Goal: Transaction & Acquisition: Book appointment/travel/reservation

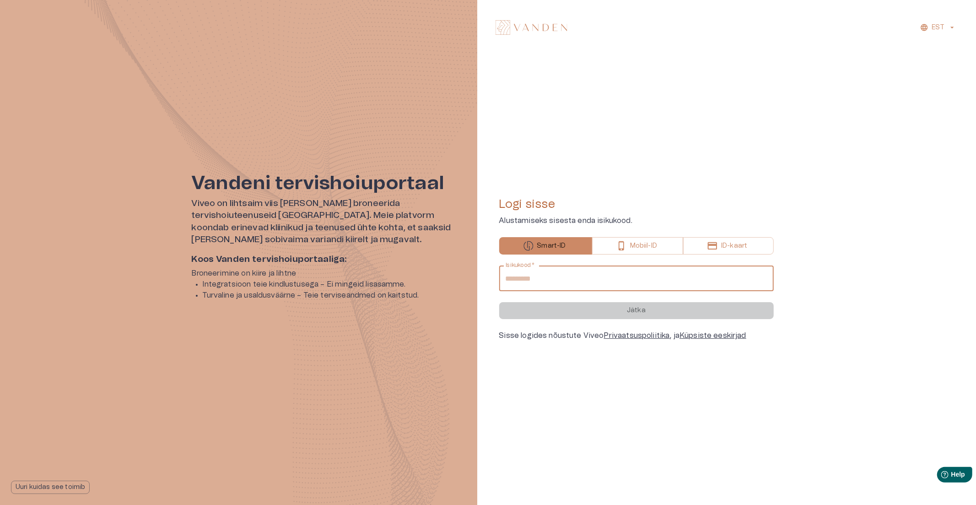
click at [576, 282] on input "Isikukood   *" at bounding box center [636, 278] width 274 height 26
type input "**********"
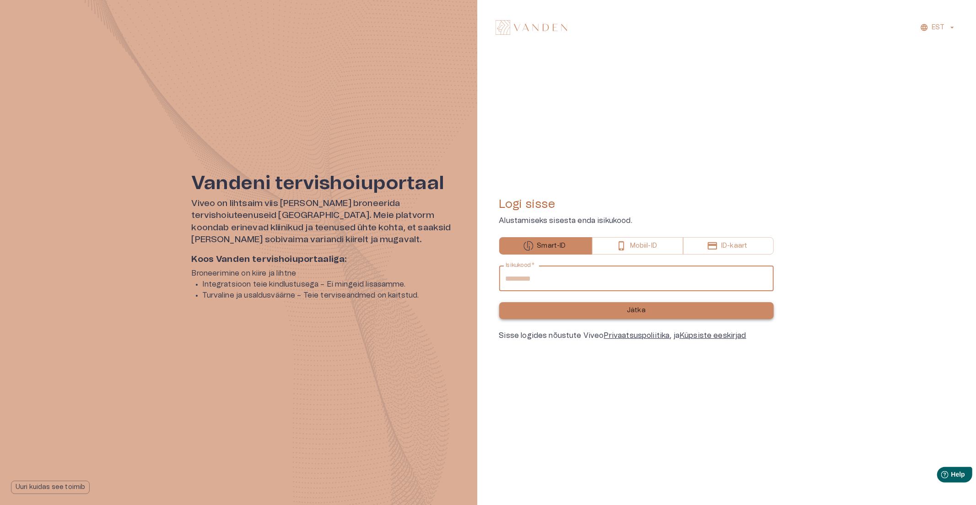
click at [572, 310] on button "Jätka" at bounding box center [636, 310] width 274 height 17
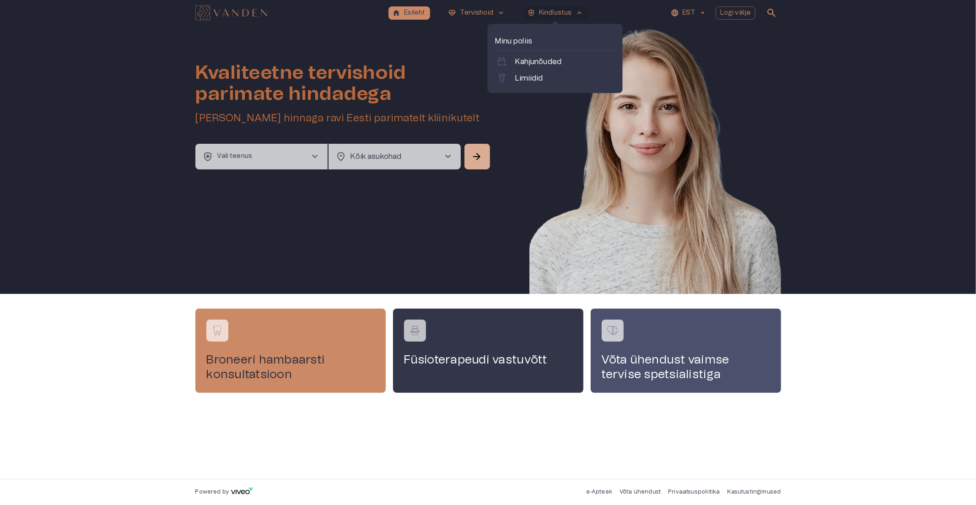
click at [540, 10] on p "Kindlustus" at bounding box center [555, 13] width 33 height 10
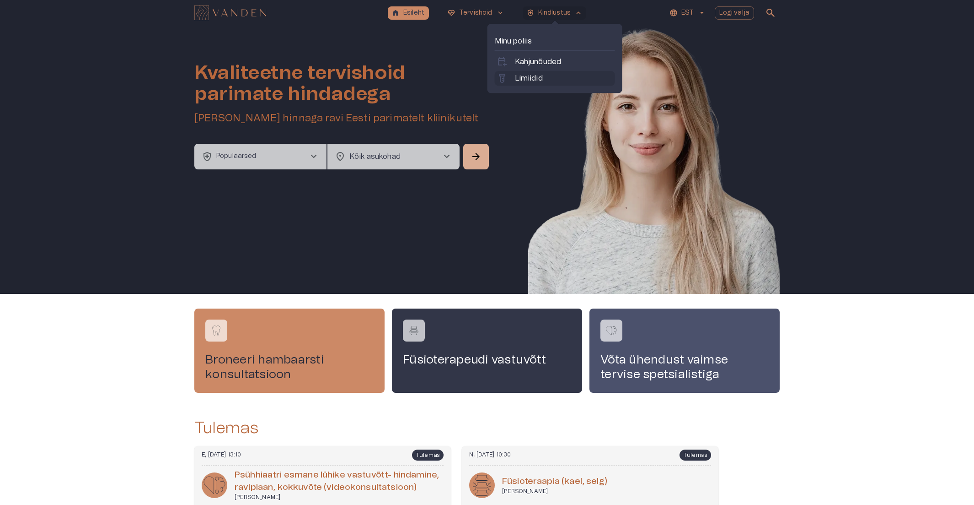
click at [536, 75] on p "Limiidid" at bounding box center [529, 78] width 28 height 11
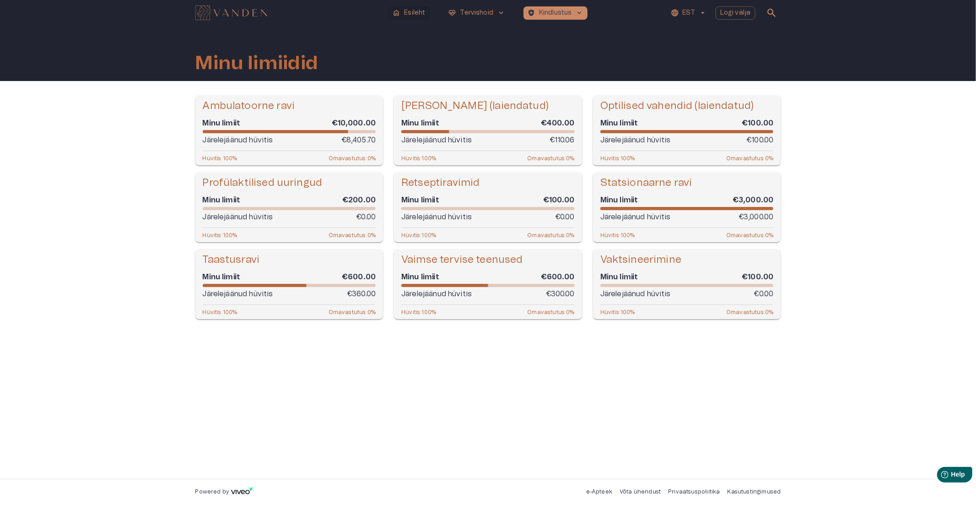
click at [408, 8] on p "Esileht" at bounding box center [414, 13] width 21 height 10
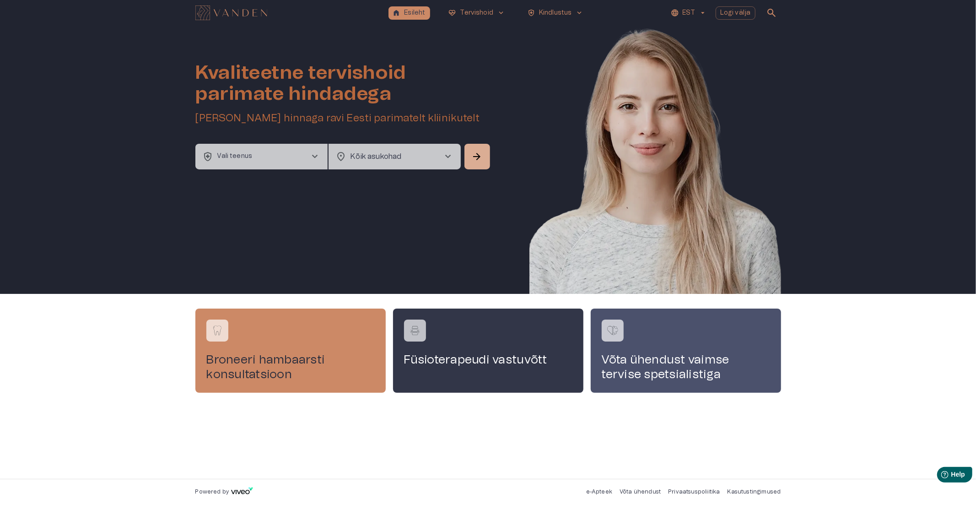
click at [301, 161] on button "health_and_safety Vali teenus chevron_right" at bounding box center [261, 157] width 132 height 26
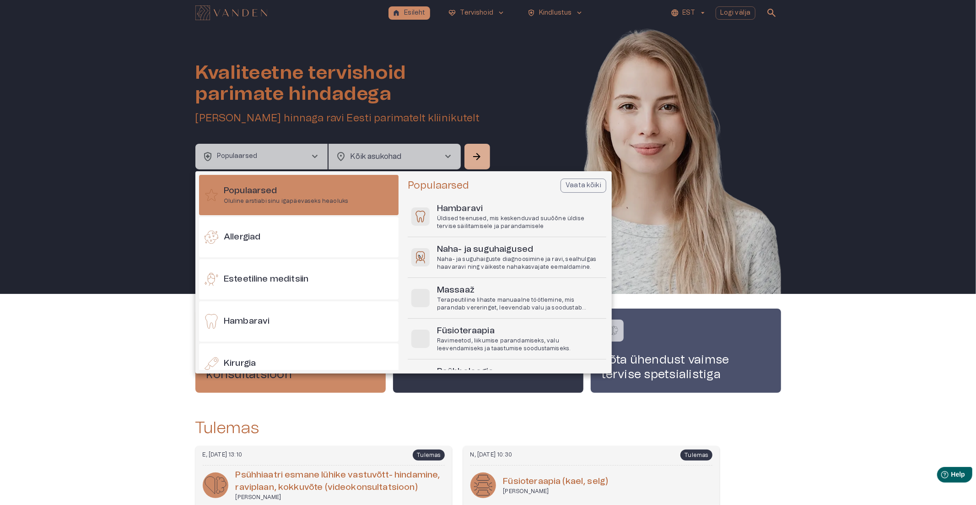
click at [373, 155] on div at bounding box center [488, 252] width 976 height 505
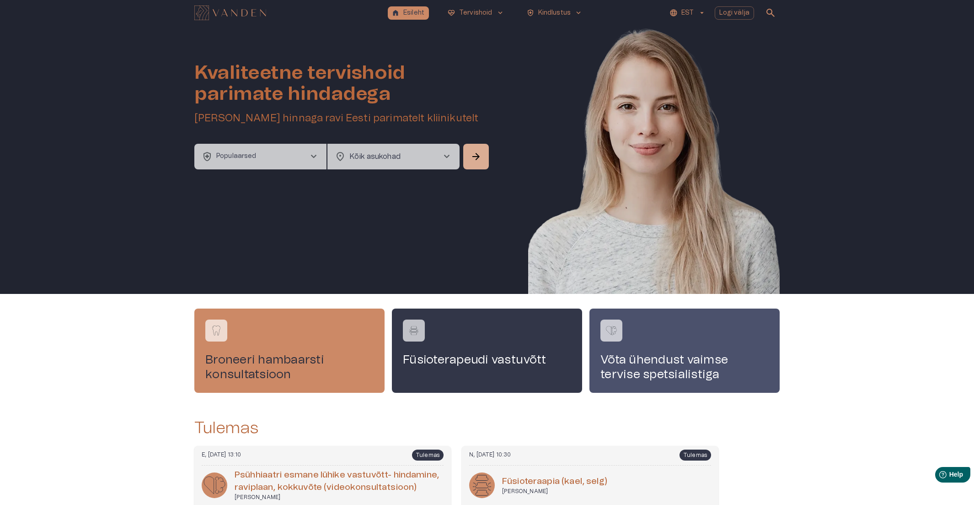
click at [275, 157] on button "health_and_safety Populaarsed chevron_right" at bounding box center [260, 157] width 132 height 26
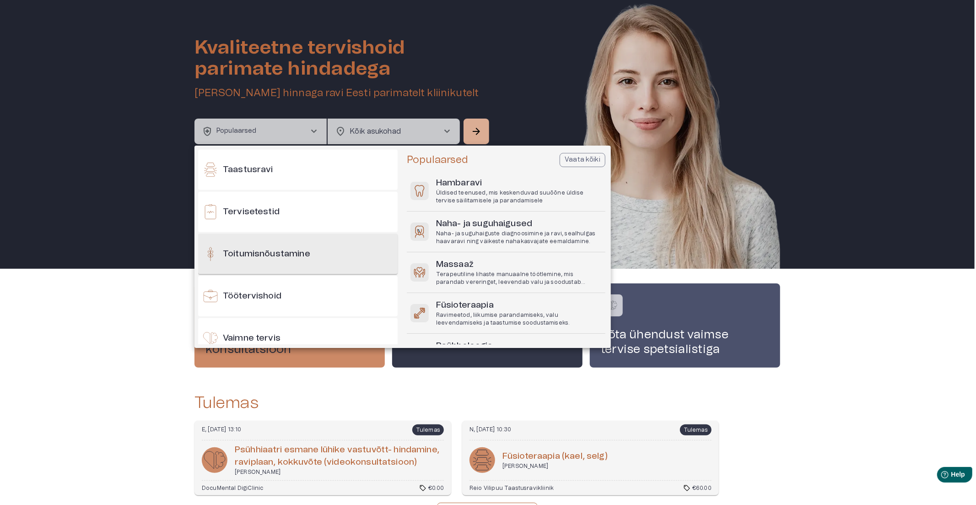
scroll to position [833, 0]
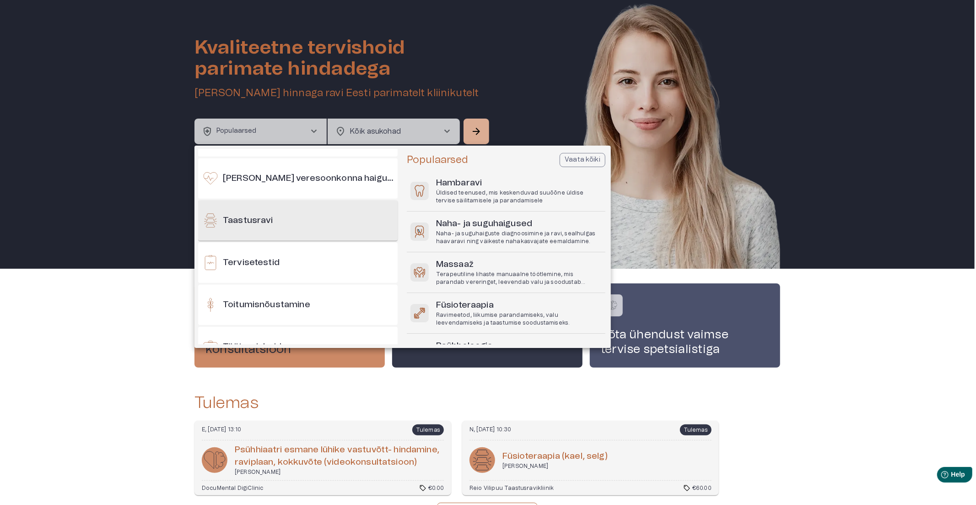
click at [262, 226] on h6 "Taastusravi" at bounding box center [248, 221] width 50 height 12
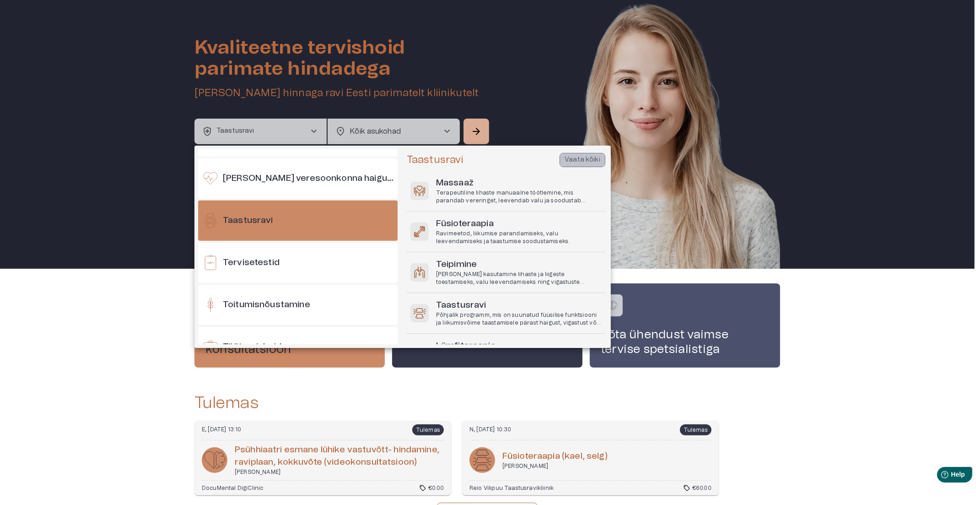
click at [577, 156] on p "Vaata kõiki" at bounding box center [583, 160] width 36 height 10
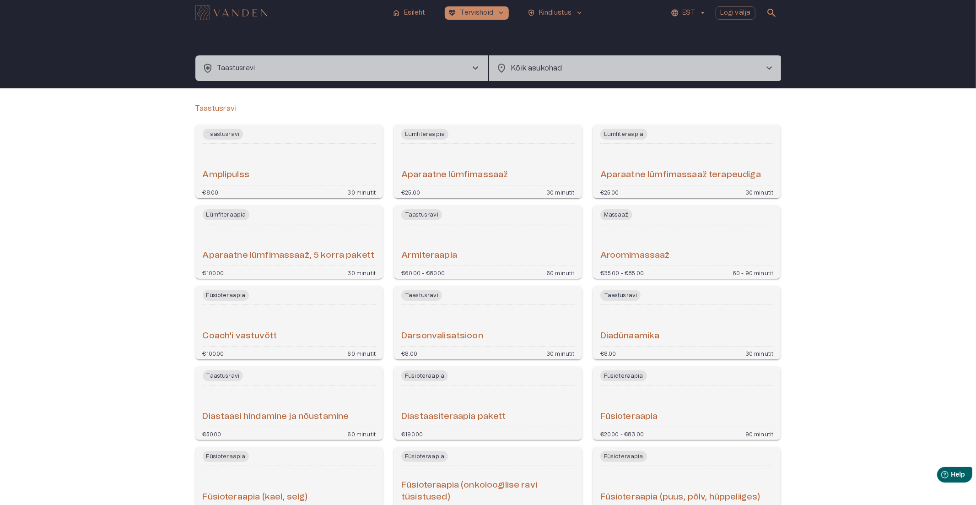
click at [589, 70] on body "home Esileht ecg_heart Tervishoid keyboard_arrow_down health_and_safety Kindlus…" at bounding box center [488, 252] width 976 height 505
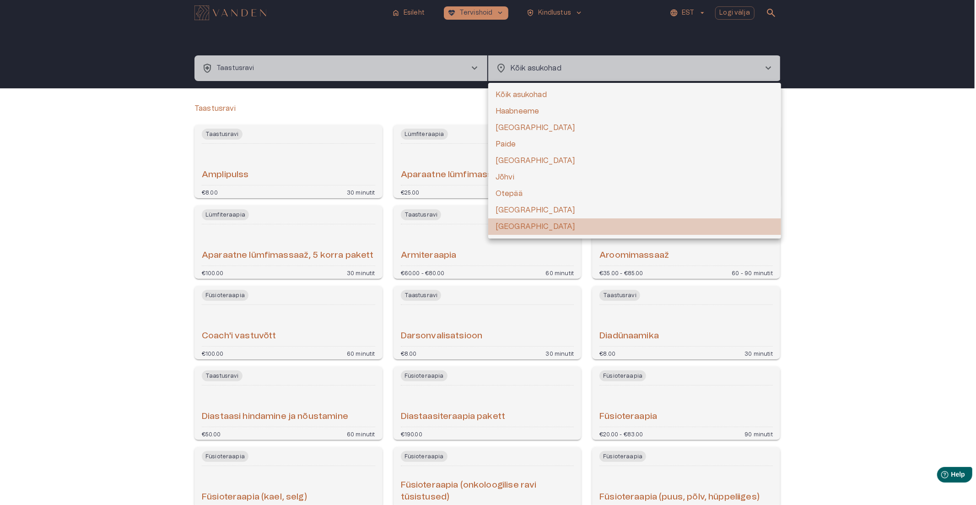
click at [517, 224] on li "[GEOGRAPHIC_DATA]" at bounding box center [634, 226] width 293 height 16
type input "**********"
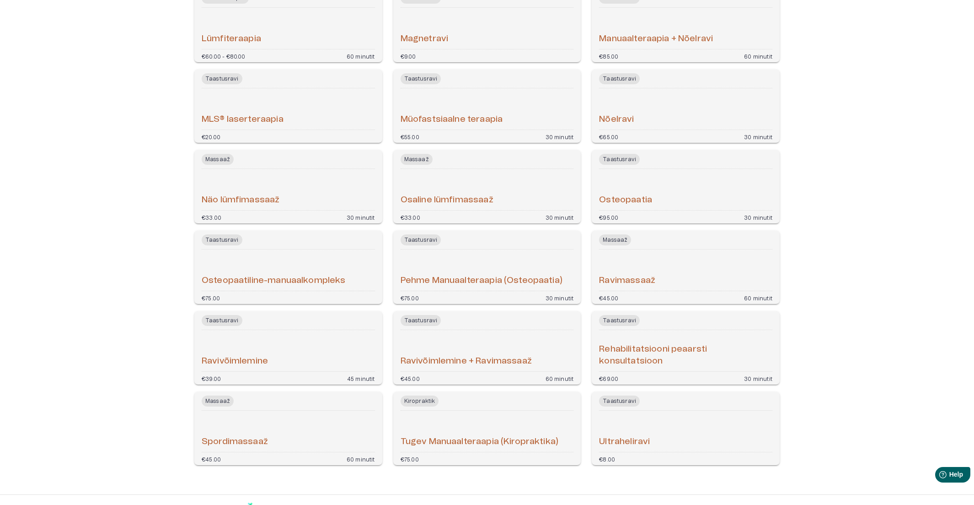
scroll to position [956, 0]
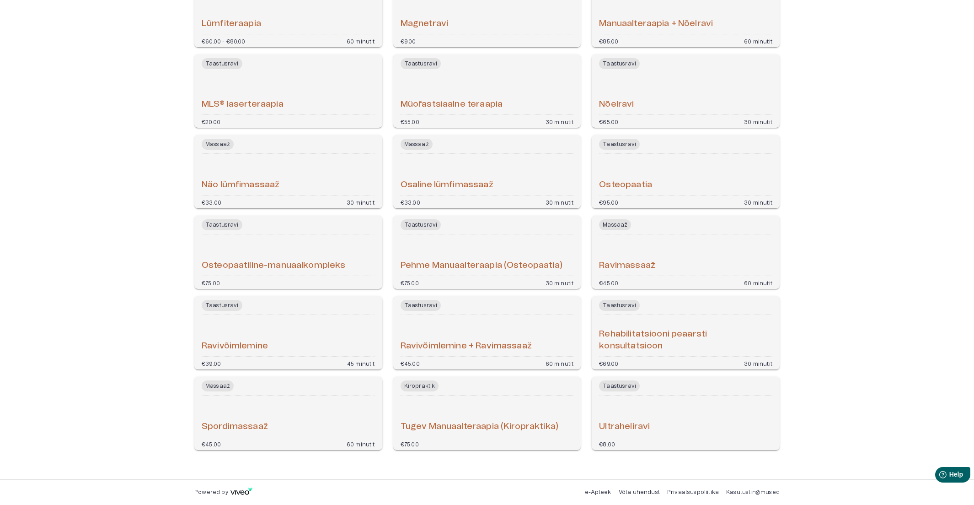
click at [287, 263] on h6 "Osteopaatiline-manuaalkompleks" at bounding box center [274, 265] width 144 height 12
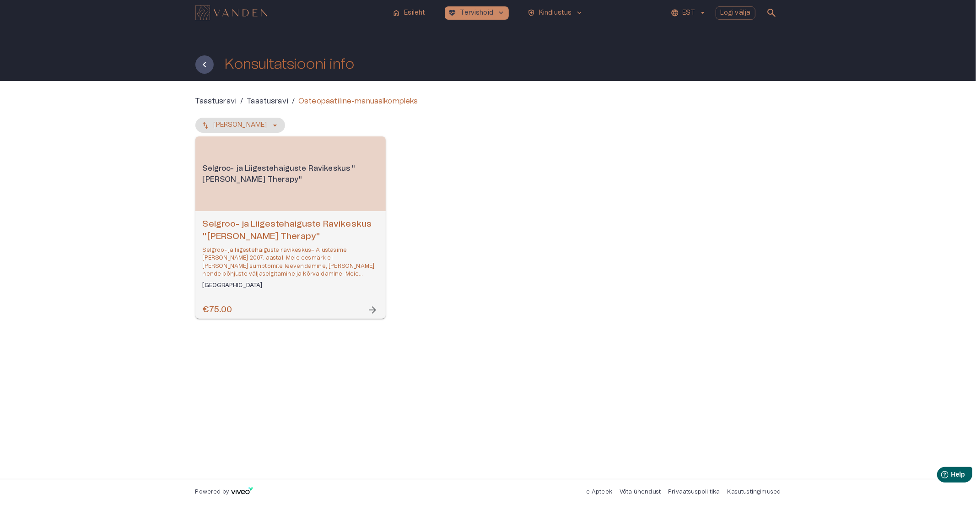
click at [334, 223] on h6 "Selgroo- ja Liigestehaiguste Ravikeskus "Goltsman Therapy"" at bounding box center [291, 230] width 176 height 24
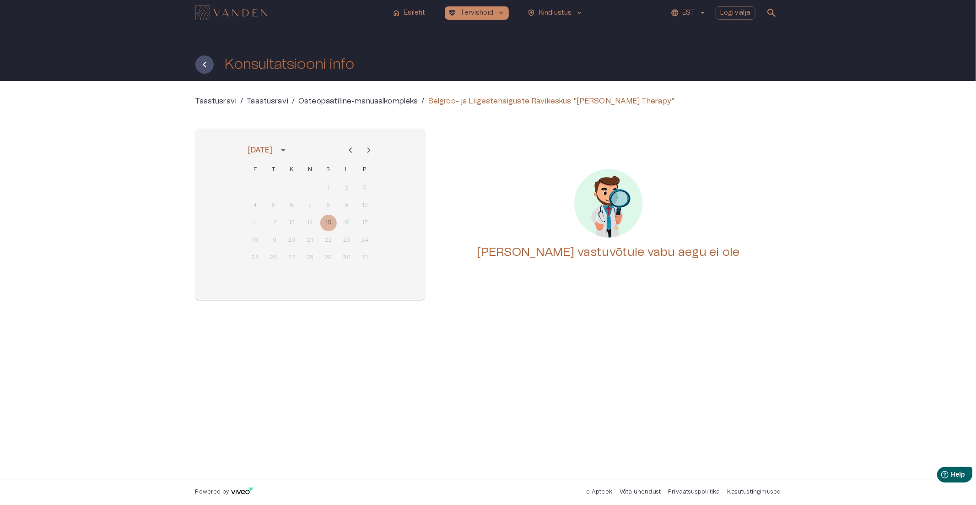
drag, startPoint x: 342, startPoint y: 222, endPoint x: 337, endPoint y: 224, distance: 5.4
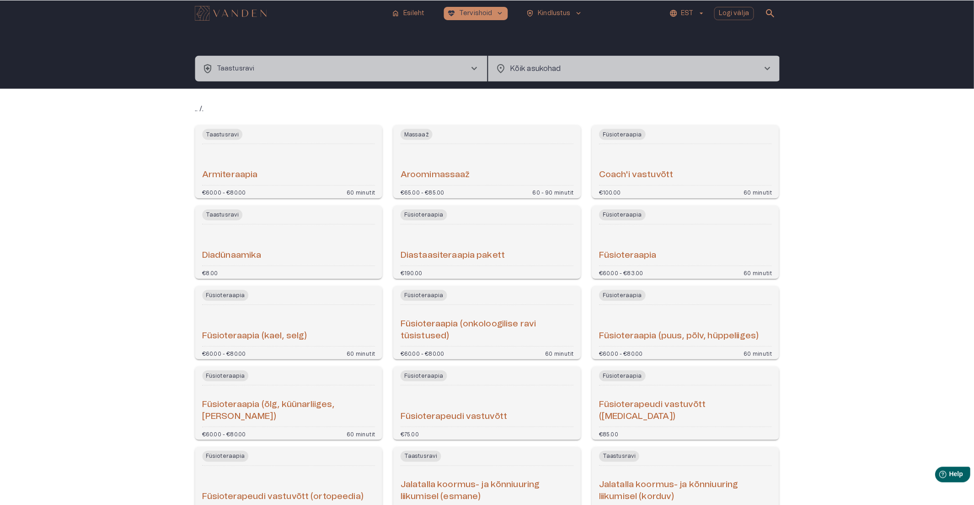
scroll to position [956, 0]
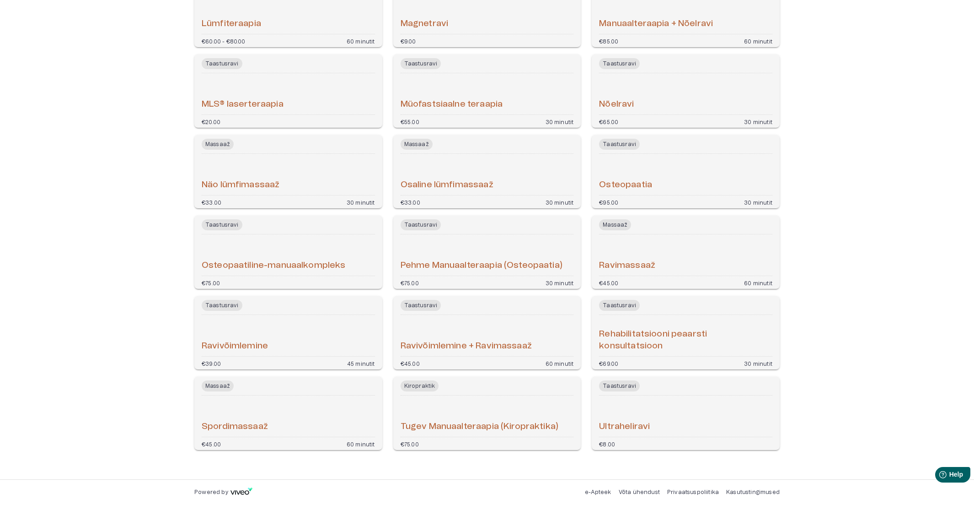
click at [682, 189] on div "Osteopaatia" at bounding box center [685, 174] width 173 height 34
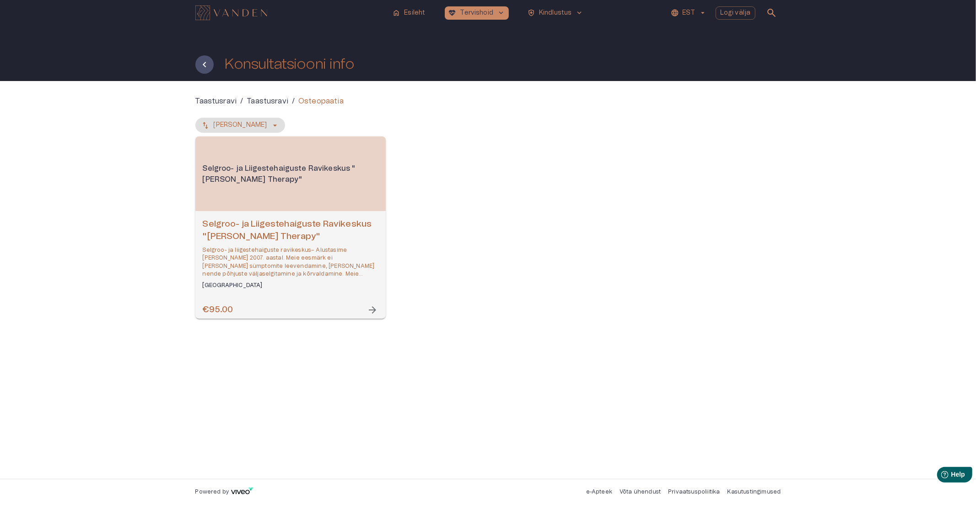
click at [319, 213] on div "Selgroo- ja Liigestehaiguste Ravikeskus "Goltsman Therapy" Selgroo- ja liigeste…" at bounding box center [290, 265] width 190 height 108
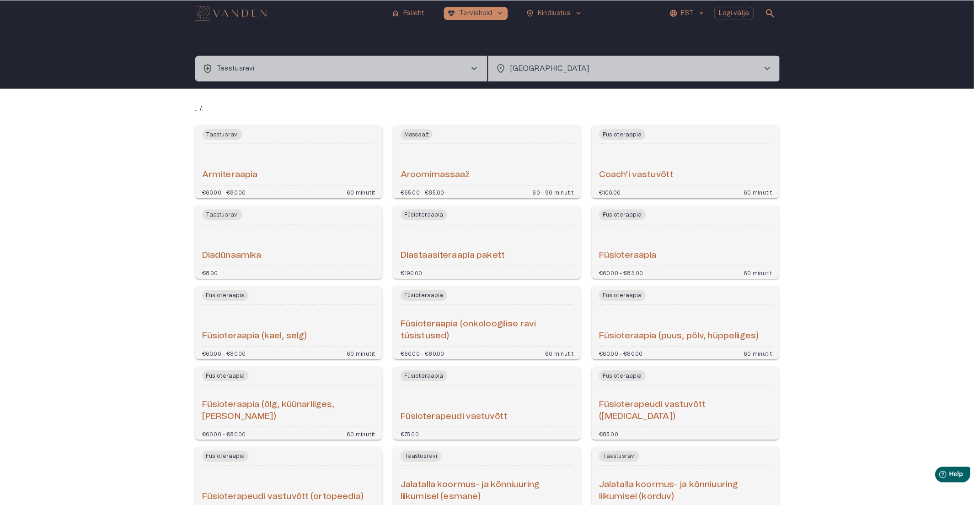
scroll to position [956, 0]
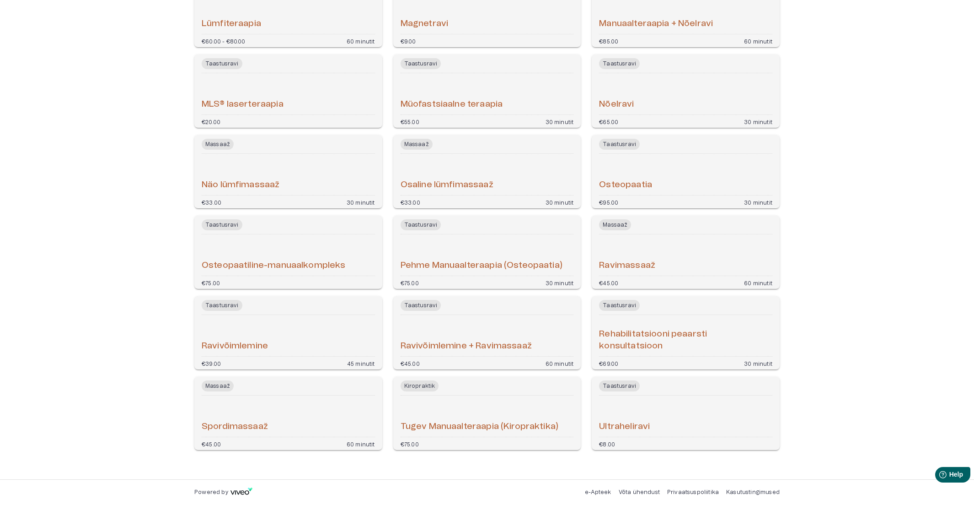
click at [519, 420] on h6 "Tugev Manuaalteraapia (Kiropraktika)" at bounding box center [480, 426] width 158 height 12
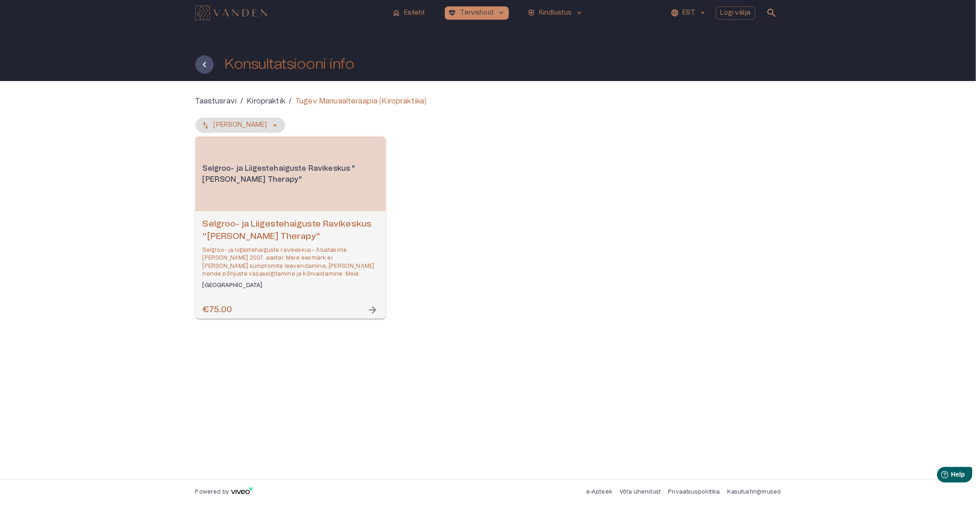
click at [281, 223] on h6 "Selgroo- ja Liigestehaiguste Ravikeskus "Goltsman Therapy"" at bounding box center [291, 230] width 176 height 24
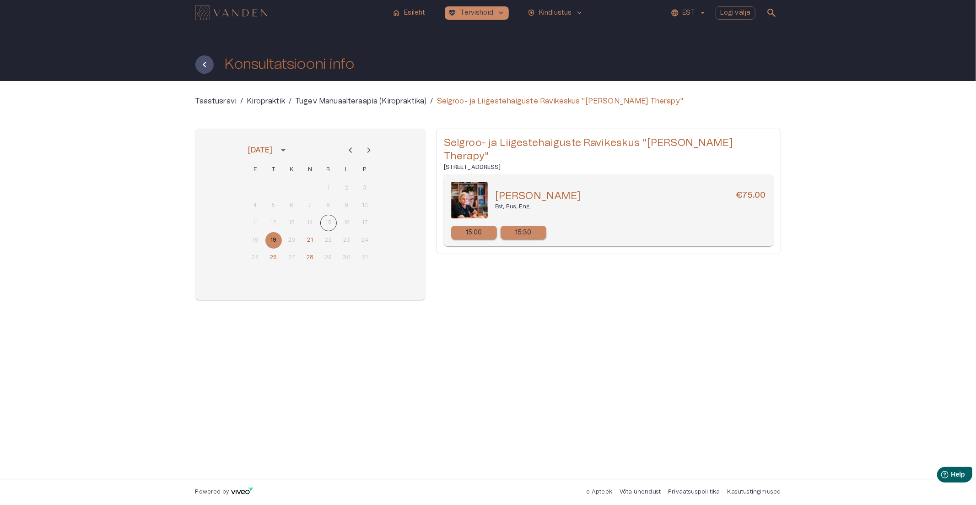
click at [483, 226] on div "15:00" at bounding box center [474, 233] width 46 height 14
click at [484, 182] on img at bounding box center [469, 200] width 37 height 37
click at [307, 237] on button "21" at bounding box center [310, 240] width 16 height 16
click at [271, 237] on button "19" at bounding box center [273, 240] width 16 height 16
click at [309, 254] on button "28" at bounding box center [310, 257] width 16 height 16
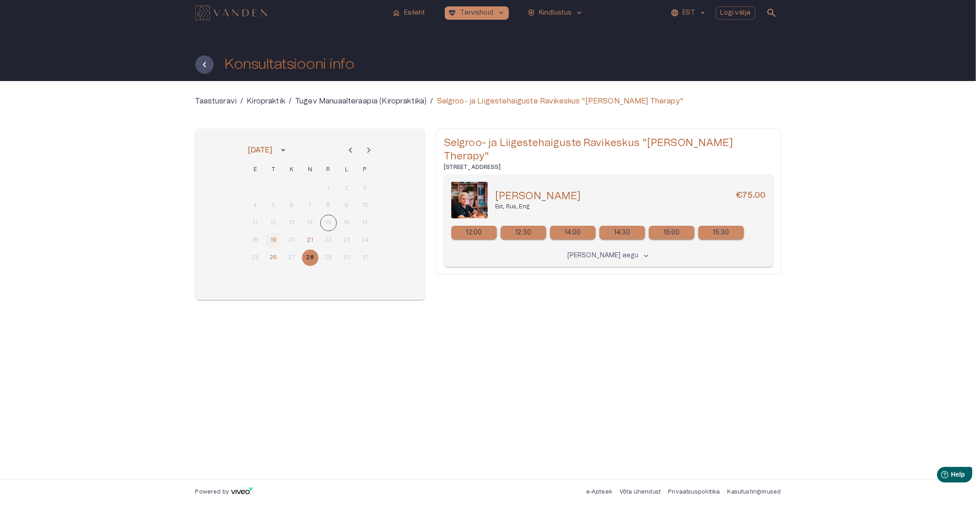
click at [274, 242] on button "19" at bounding box center [273, 240] width 16 height 16
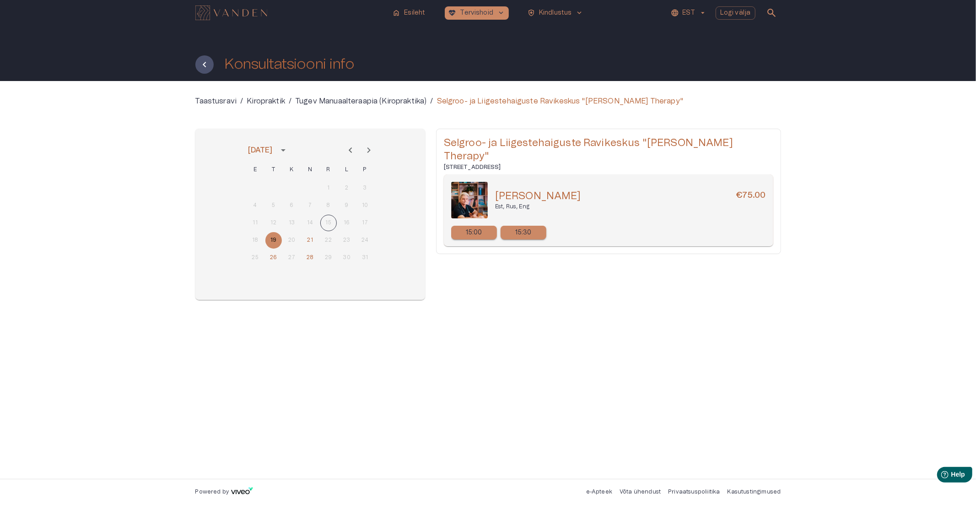
drag, startPoint x: 495, startPoint y: 181, endPoint x: 604, endPoint y: 186, distance: 108.5
click at [604, 189] on div "Anatoli Grankovski €75.00" at bounding box center [630, 195] width 271 height 13
copy h5 "Anatoli Grankovski"
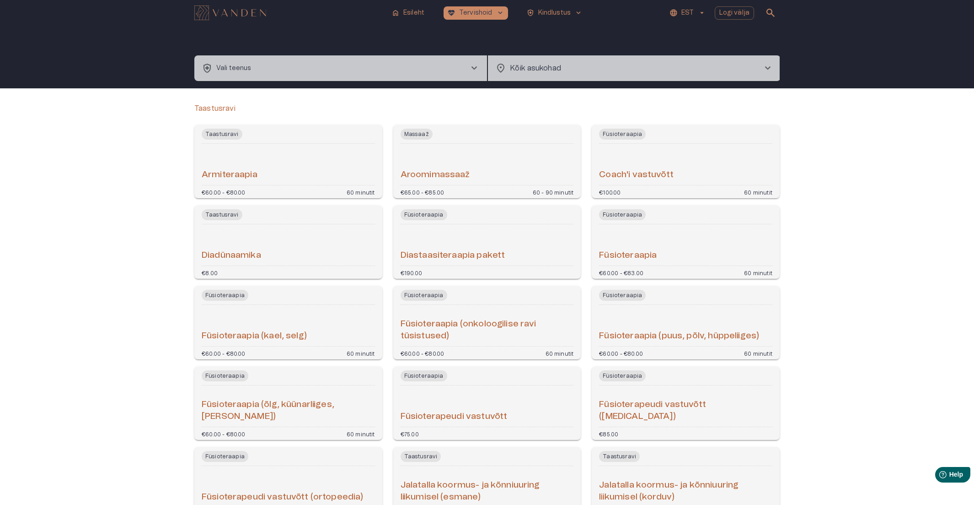
type input "**********"
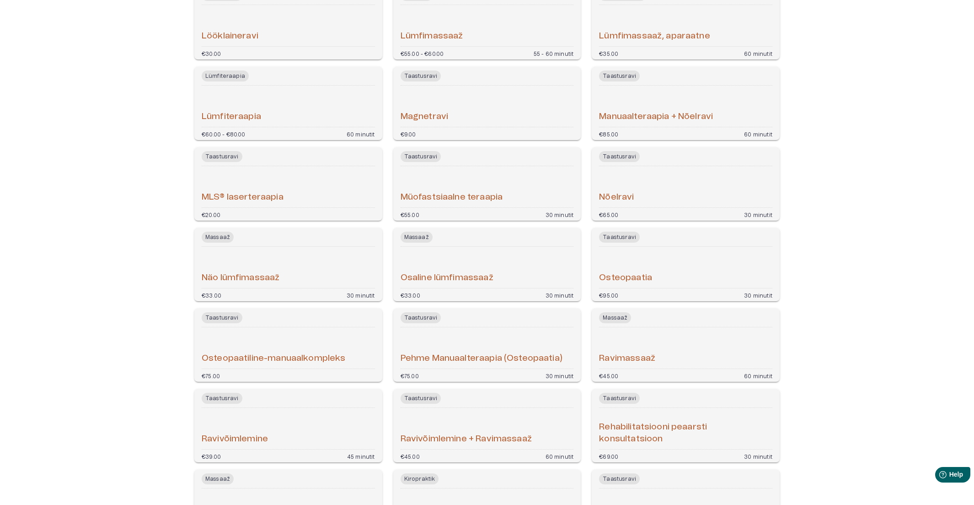
scroll to position [864, 0]
click at [679, 274] on div "Osteopaatia" at bounding box center [685, 267] width 173 height 34
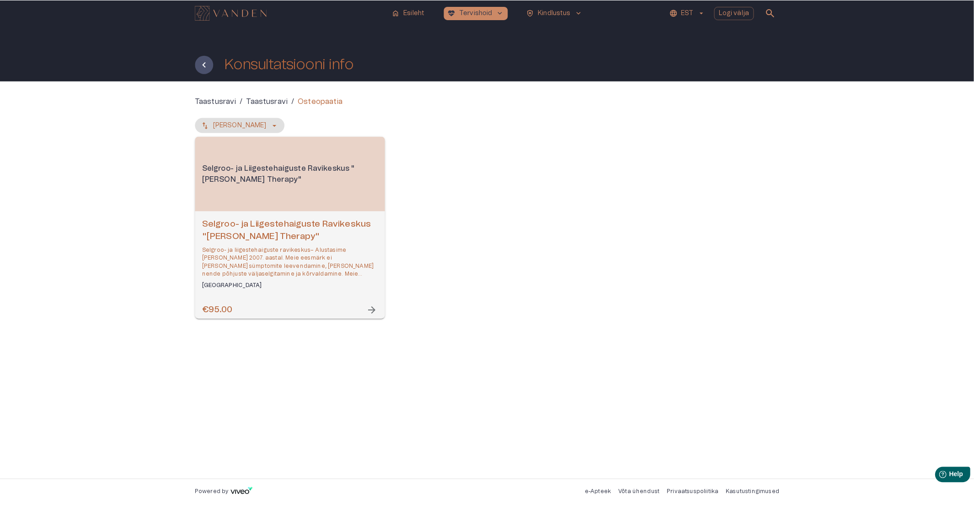
scroll to position [927, 0]
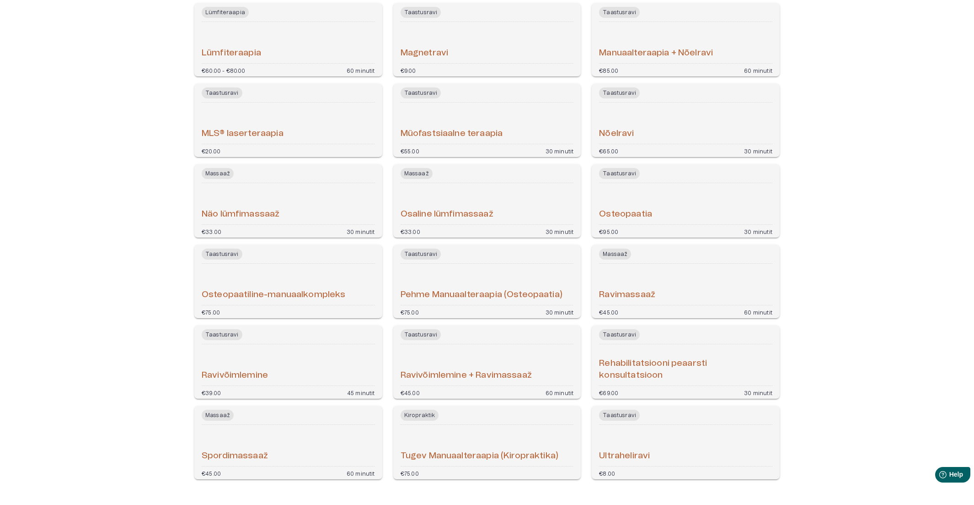
click at [489, 294] on h6 "Pehme Manuaalteraapia (Osteopaatia)" at bounding box center [482, 295] width 162 height 12
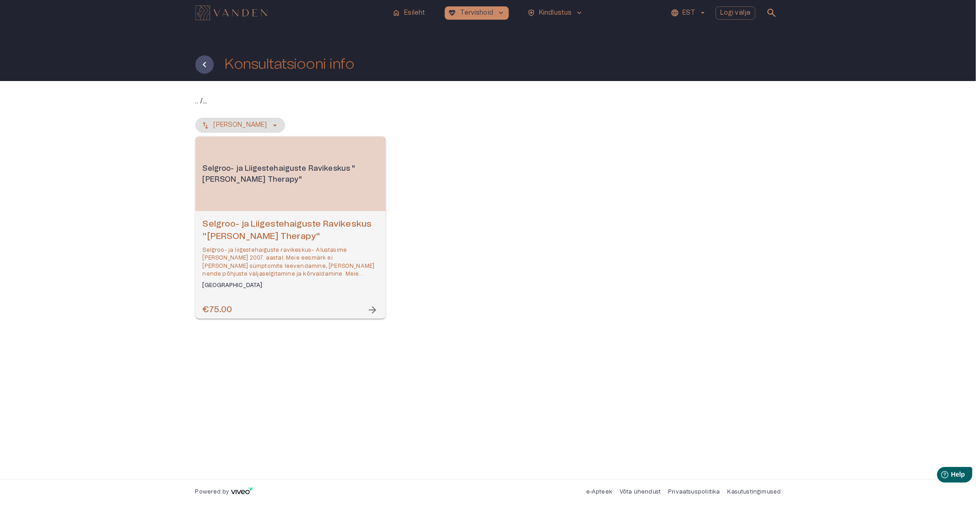
click at [140, 195] on div ".. / ... Nimi - Kasvav Selgroo- ja Liigestehaiguste Ravikeskus "Goltsman Therap…" at bounding box center [488, 280] width 976 height 398
click at [265, 207] on div "Selgroo- ja Liigestehaiguste Ravikeskus "Goltsman Therapy"" at bounding box center [290, 173] width 190 height 75
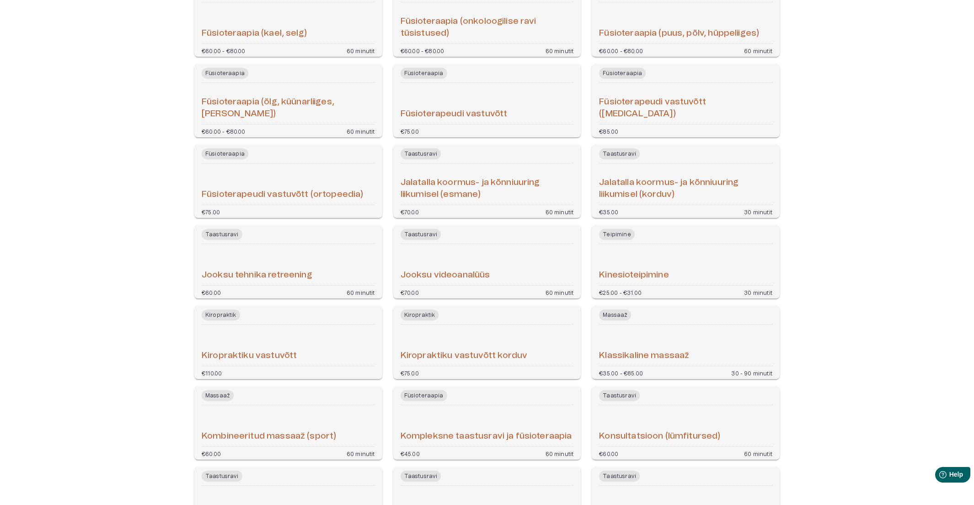
scroll to position [295, 0]
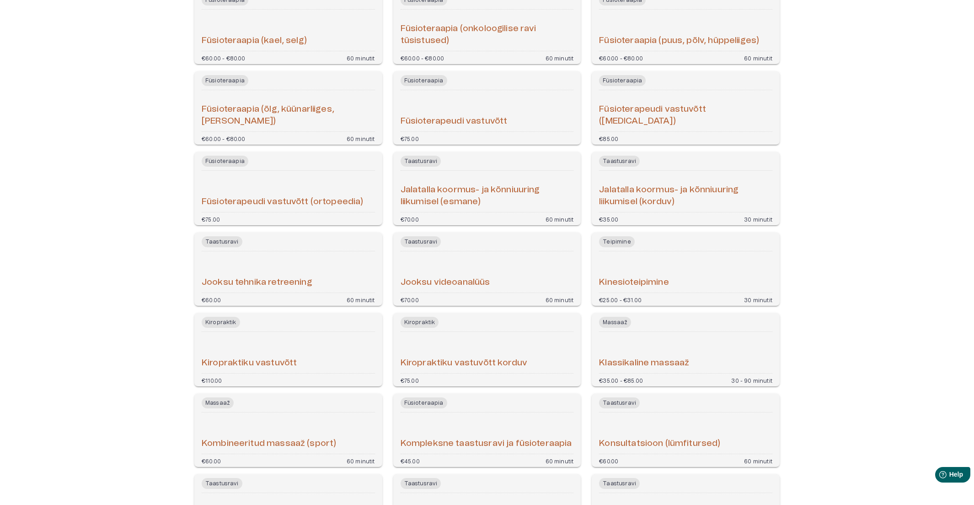
click at [295, 360] on h6 "Kiropraktiku vastuvõtt" at bounding box center [249, 363] width 95 height 12
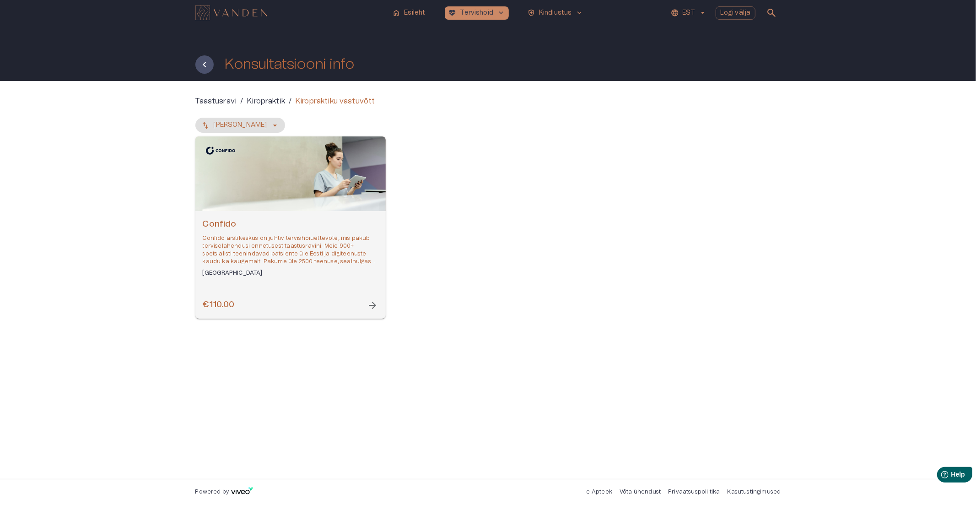
click at [287, 214] on div "Confido Confido arstikeskus on juhtiv tervishoiuettevõte, mis pakub terviselahe…" at bounding box center [290, 265] width 190 height 108
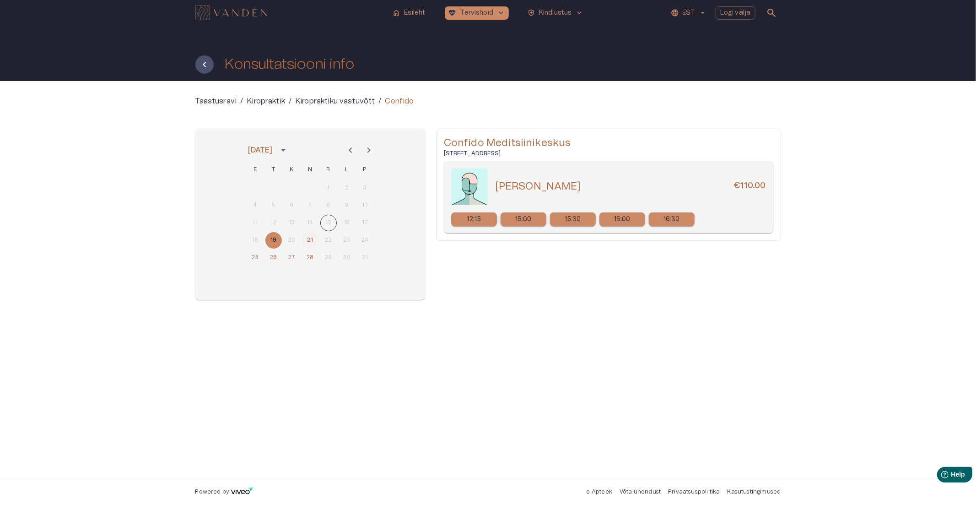
click at [314, 238] on button "21" at bounding box center [310, 240] width 16 height 16
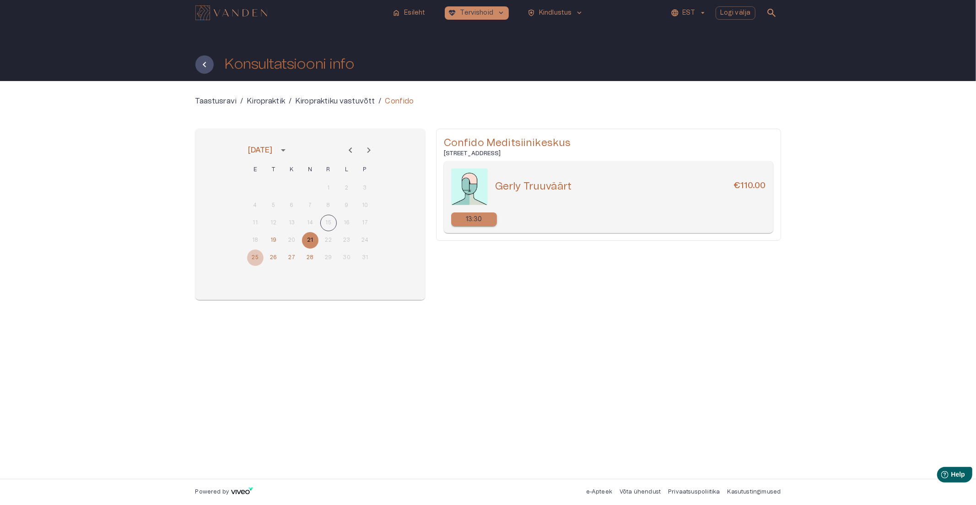
click at [254, 256] on button "25" at bounding box center [255, 257] width 16 height 16
click at [265, 257] on button "26" at bounding box center [273, 257] width 16 height 16
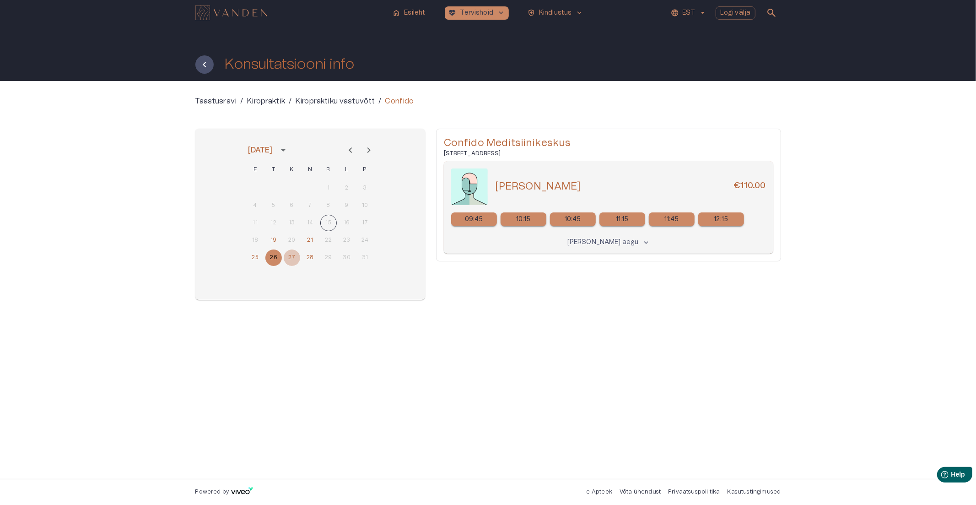
click at [287, 258] on button "27" at bounding box center [292, 257] width 16 height 16
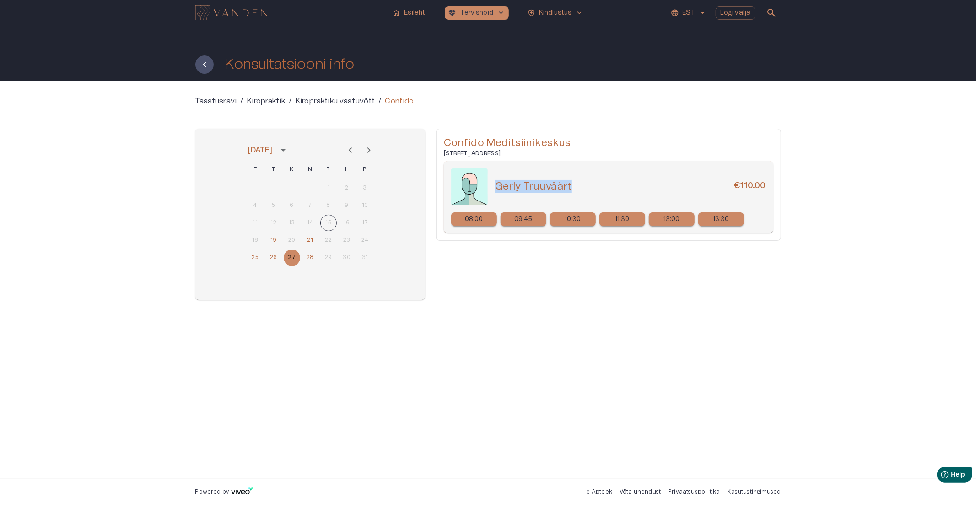
drag, startPoint x: 574, startPoint y: 185, endPoint x: 497, endPoint y: 189, distance: 76.5
click at [497, 189] on div "Gerly Truuväärt €110.00" at bounding box center [630, 186] width 271 height 13
copy h5 "Gerly Truuväärt"
click at [273, 261] on button "26" at bounding box center [273, 257] width 16 height 16
drag, startPoint x: 578, startPoint y: 188, endPoint x: 493, endPoint y: 191, distance: 85.2
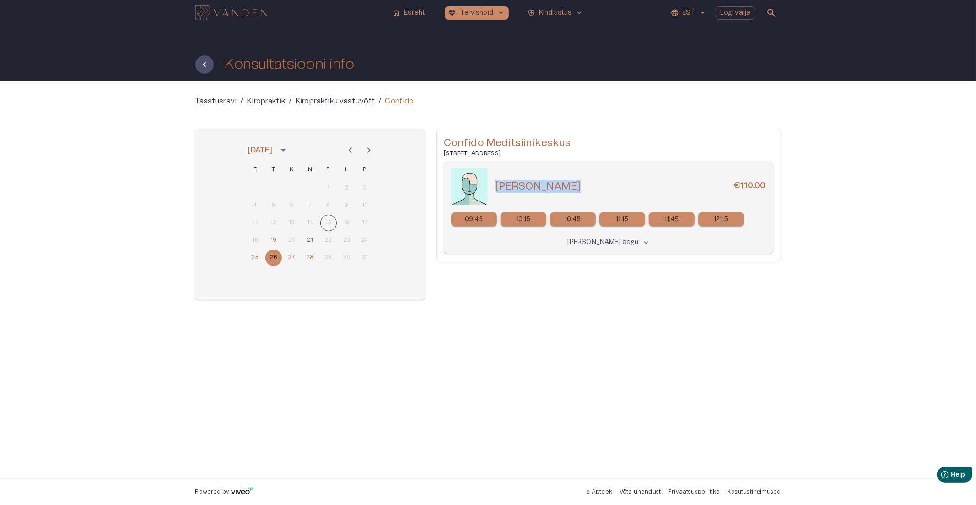
click at [493, 191] on div "Karl Pärjamäe €110.00" at bounding box center [608, 186] width 315 height 37
copy h5 "[PERSON_NAME]"
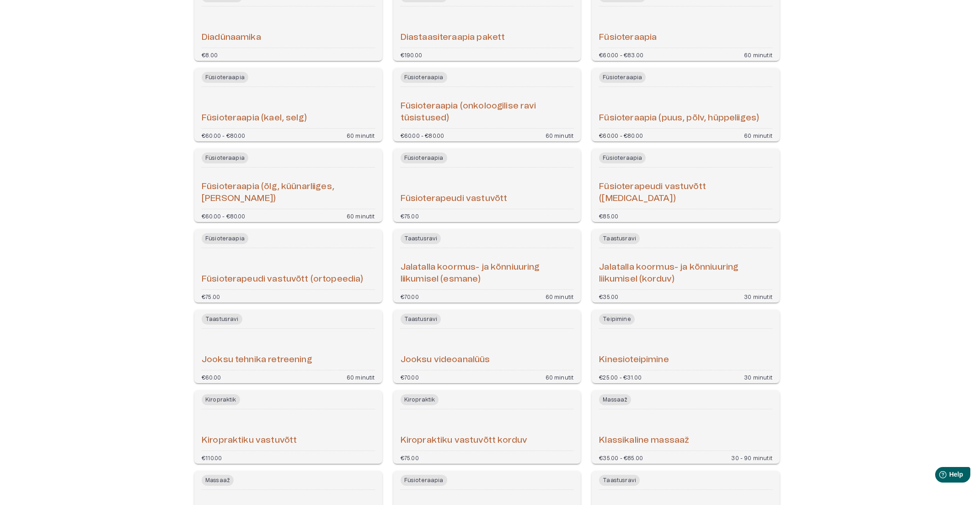
scroll to position [355, 0]
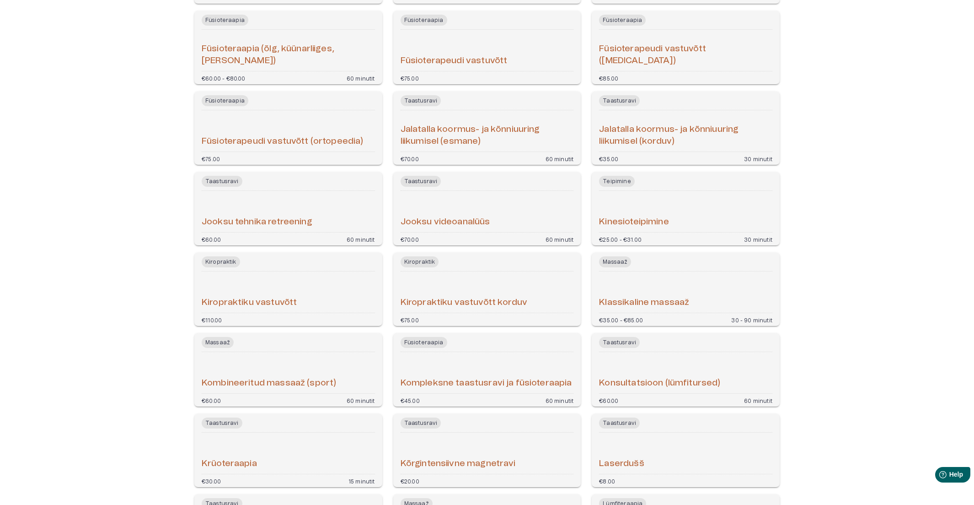
click at [454, 377] on h6 "Kompleksne taastusravi ja füsioteraapia" at bounding box center [487, 383] width 172 height 12
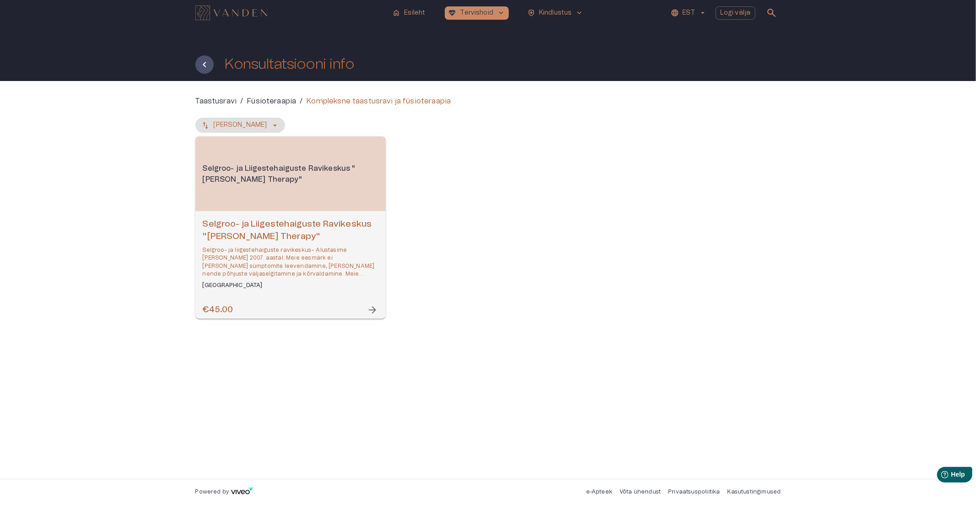
click at [296, 234] on h6 "Selgroo- ja Liigestehaiguste Ravikeskus "Goltsman Therapy"" at bounding box center [291, 230] width 176 height 24
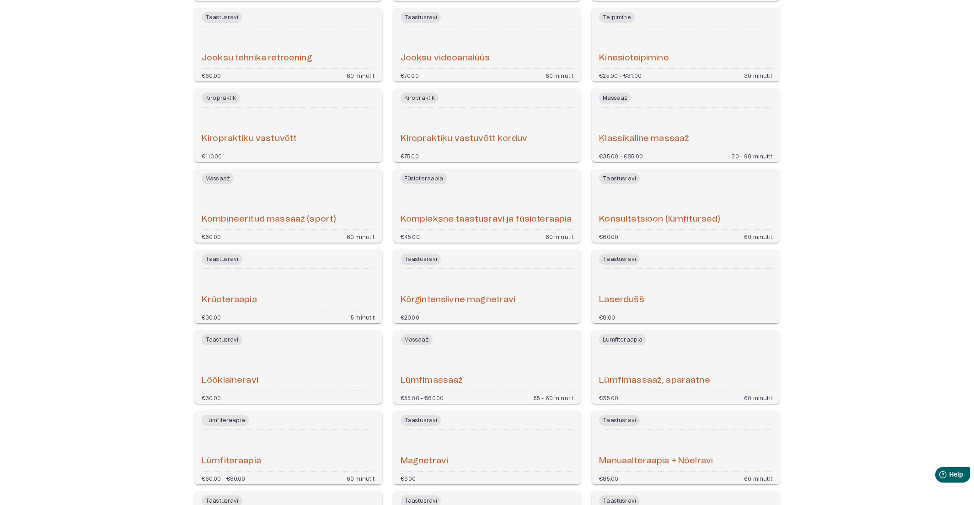
scroll to position [520, 0]
click at [688, 215] on h6 "Konsultatsioon (lümfitursed)" at bounding box center [659, 219] width 121 height 12
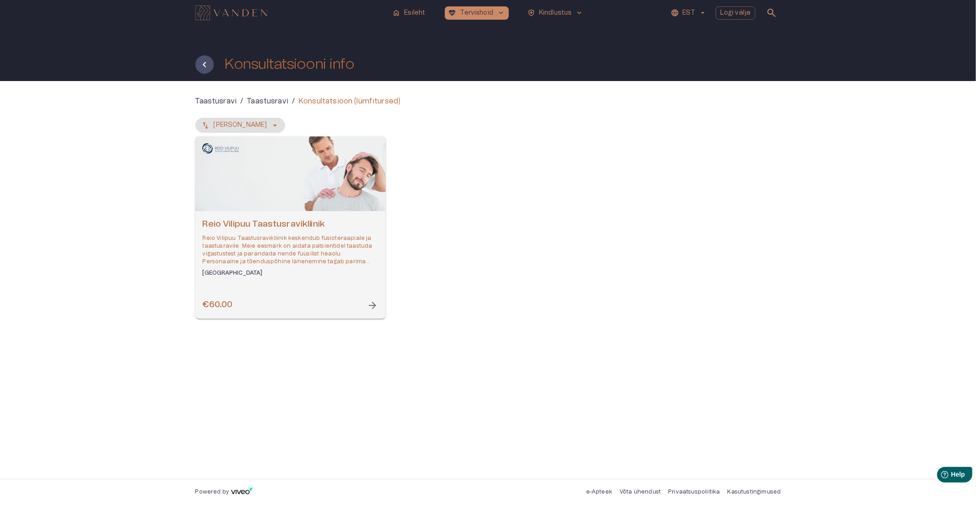
click at [303, 229] on h6 "Reio Vilipuu Taastusravikliinik" at bounding box center [291, 224] width 176 height 12
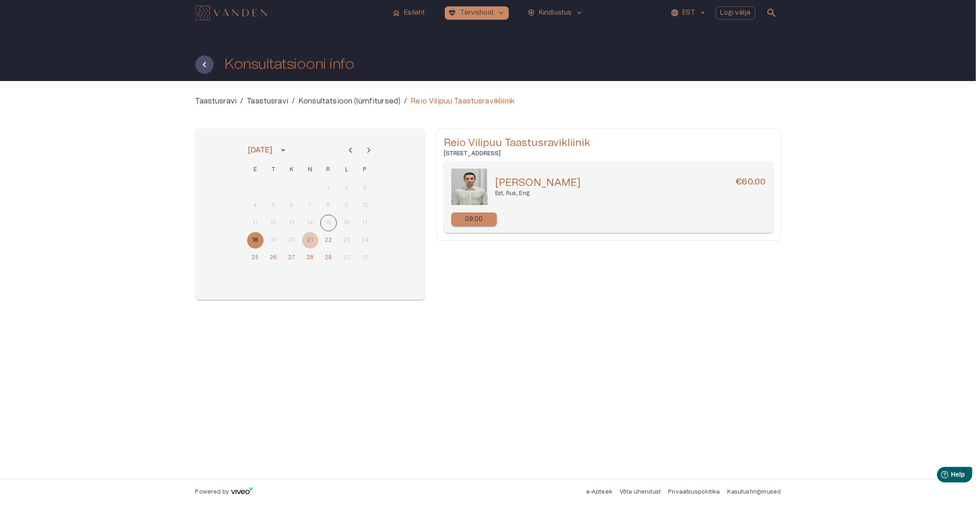
click at [312, 242] on button "21" at bounding box center [310, 240] width 16 height 16
click at [327, 239] on button "22" at bounding box center [328, 240] width 16 height 16
click at [259, 256] on button "25" at bounding box center [255, 257] width 16 height 16
click at [261, 241] on button "18" at bounding box center [255, 240] width 16 height 16
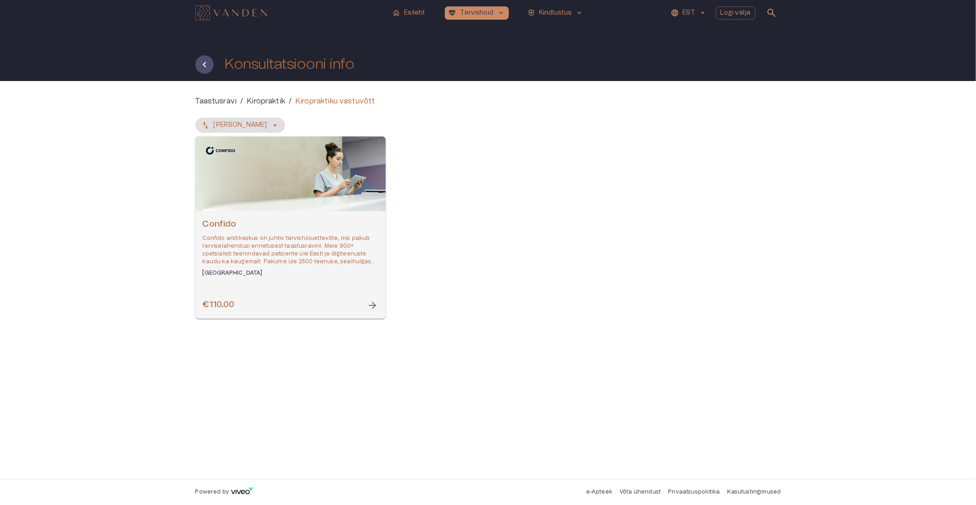
click at [263, 249] on p "Confido arstikeskus on juhtiv tervishoiuettevõte, mis pakub terviselahendusi en…" at bounding box center [291, 250] width 176 height 32
click at [289, 235] on p "Confido arstikeskus on juhtiv tervishoiuettevõte, mis pakub terviselahendusi en…" at bounding box center [291, 250] width 176 height 32
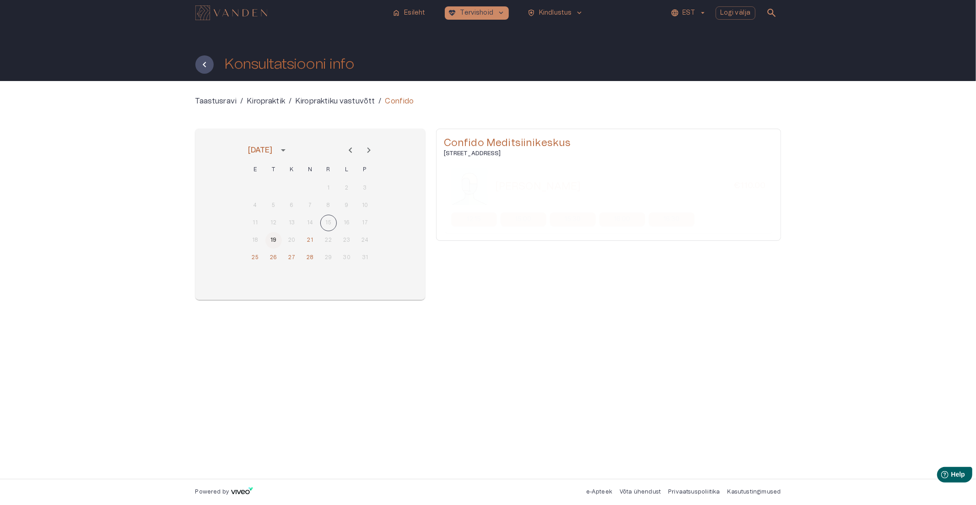
click at [275, 240] on button "19" at bounding box center [273, 240] width 16 height 16
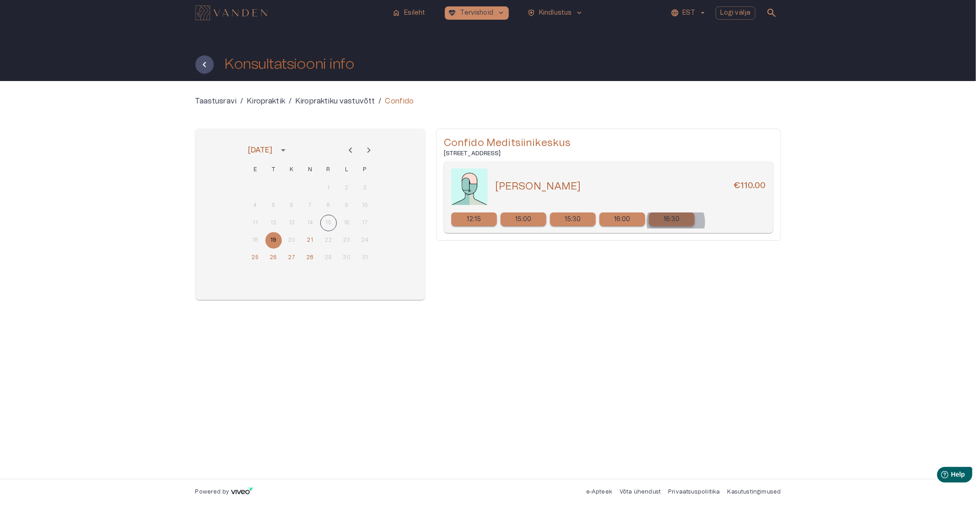
click at [676, 222] on p "16:30" at bounding box center [671, 220] width 16 height 10
